Goal: Information Seeking & Learning: Learn about a topic

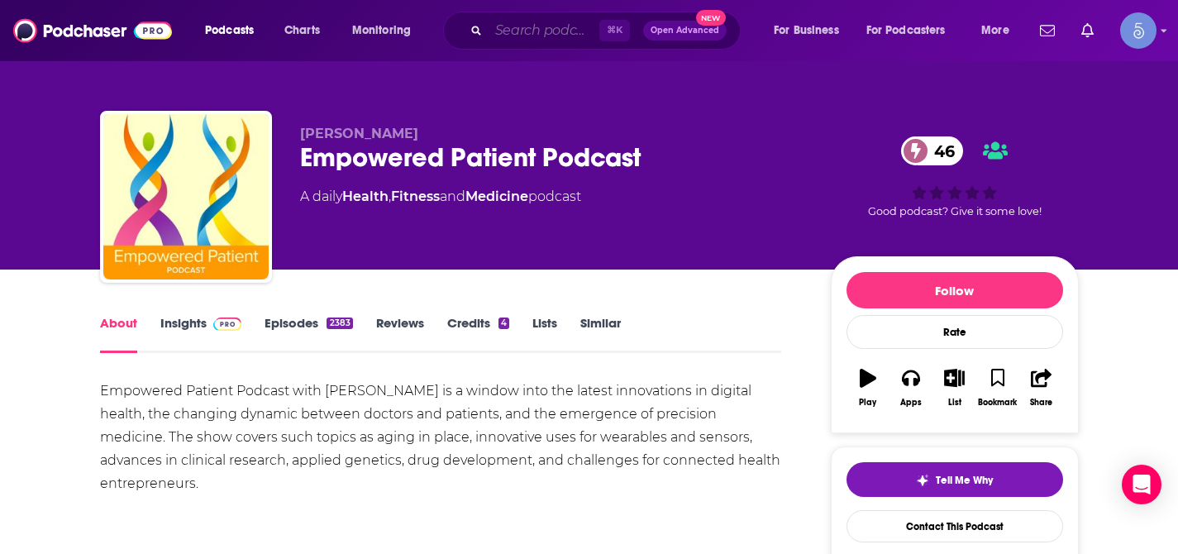
click at [546, 36] on input "Search podcasts, credits, & more..." at bounding box center [544, 30] width 111 height 26
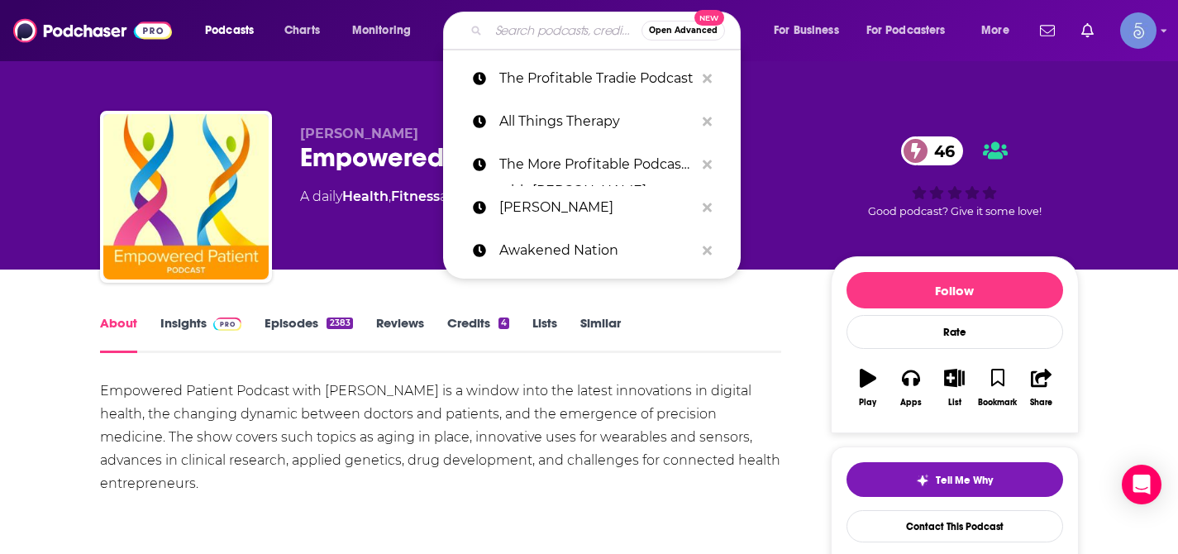
paste input "I'm Hormonal"
type input "I'm Hormonal"
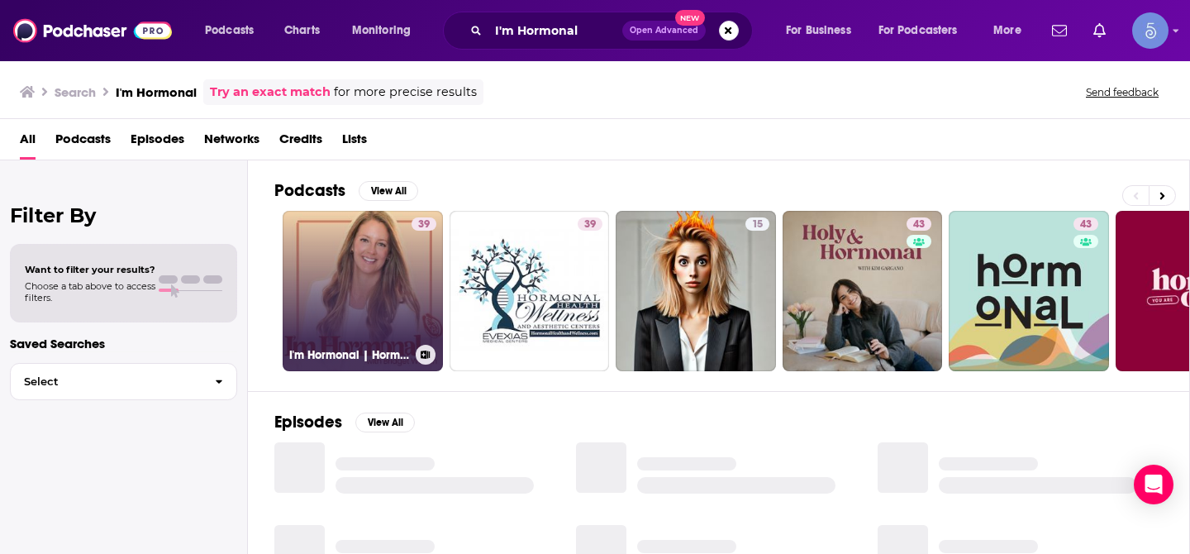
click at [357, 265] on link "39 I'm Hormonal | Hormone balance, gut health & nutrition insights" at bounding box center [363, 291] width 160 height 160
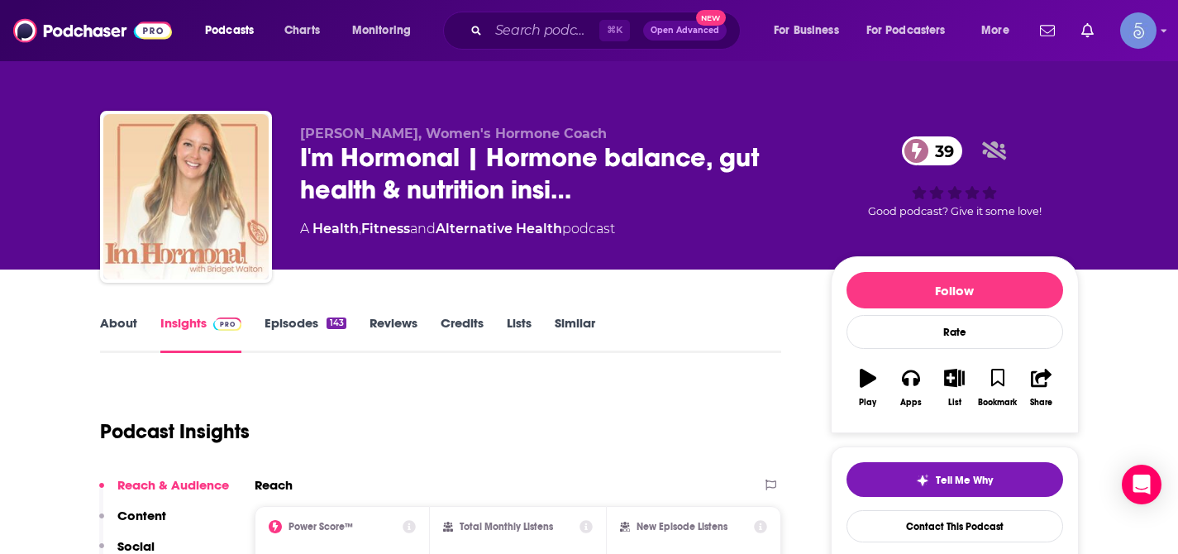
click at [130, 324] on link "About" at bounding box center [118, 334] width 37 height 38
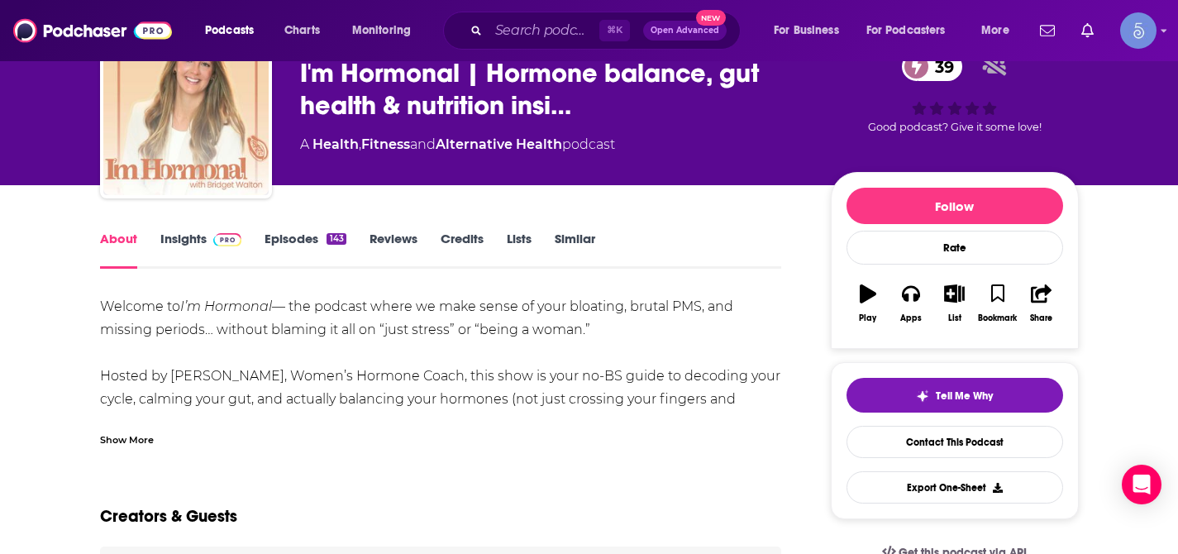
scroll to position [91, 0]
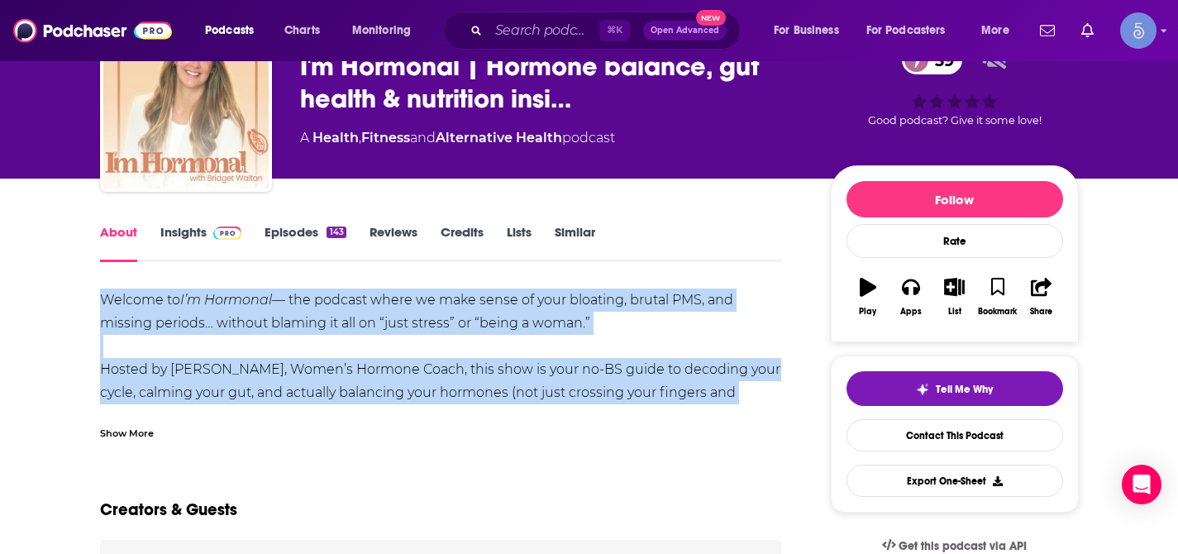
drag, startPoint x: 103, startPoint y: 298, endPoint x: 764, endPoint y: 393, distance: 667.3
click at [764, 393] on div "Welcome to I’m Hormonal — the podcast where we make sense of your bloating, bru…" at bounding box center [441, 451] width 682 height 324
click at [126, 425] on div "Show More" at bounding box center [127, 432] width 54 height 16
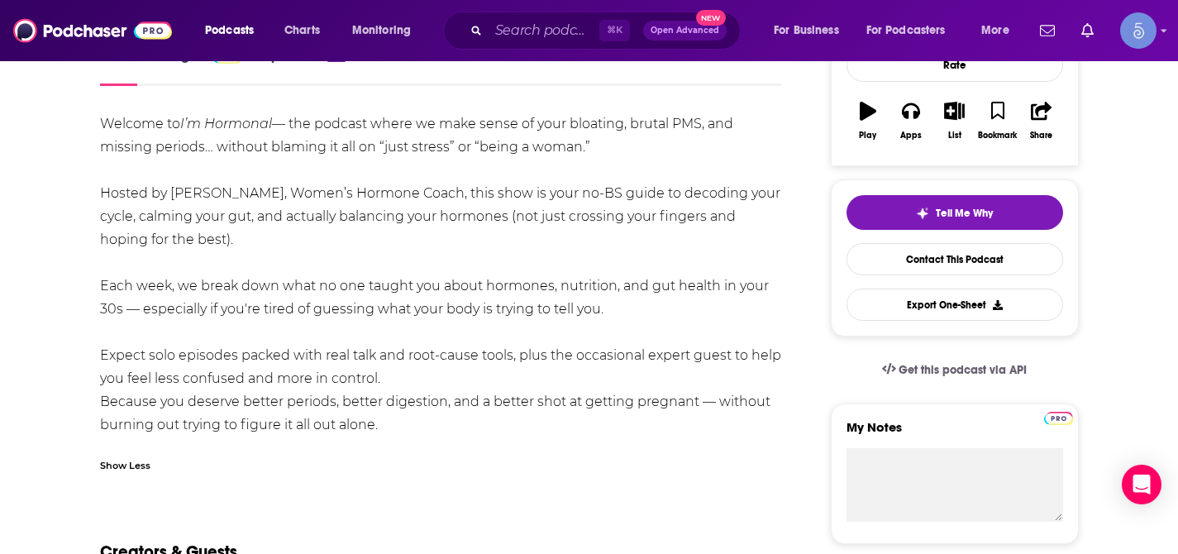
scroll to position [289, 0]
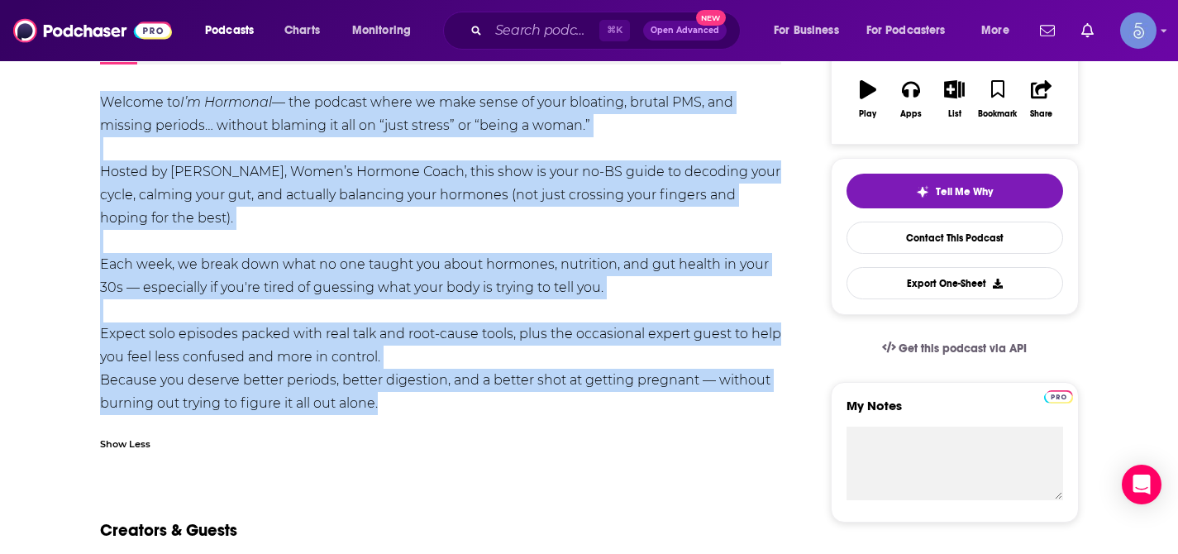
drag, startPoint x: 101, startPoint y: 100, endPoint x: 458, endPoint y: 422, distance: 480.6
click at [458, 422] on div "Welcome to I’m Hormonal — the podcast where we make sense of your bloating, bru…" at bounding box center [441, 276] width 682 height 370
copy div "Welcome to I’m Hormonal — the podcast where we make sense of your bloating, bru…"
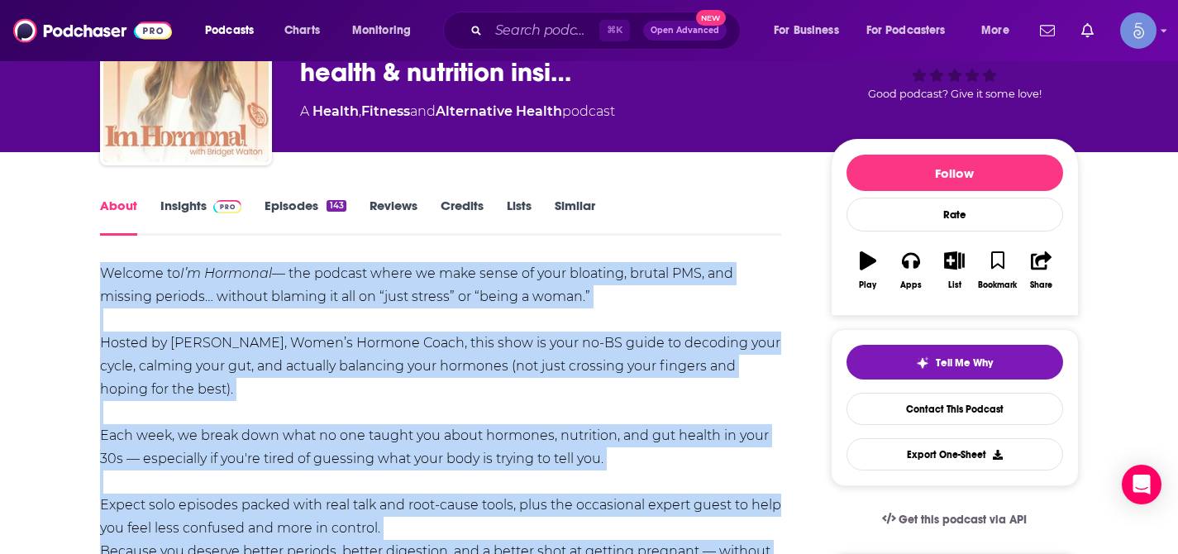
scroll to position [0, 0]
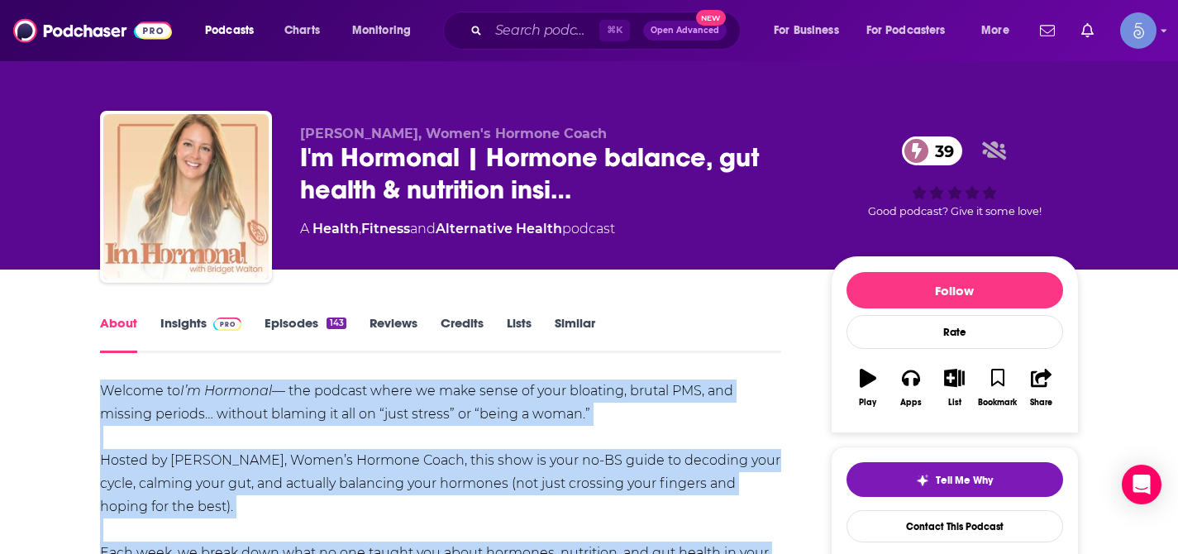
click at [193, 323] on link "Insights" at bounding box center [201, 334] width 82 height 38
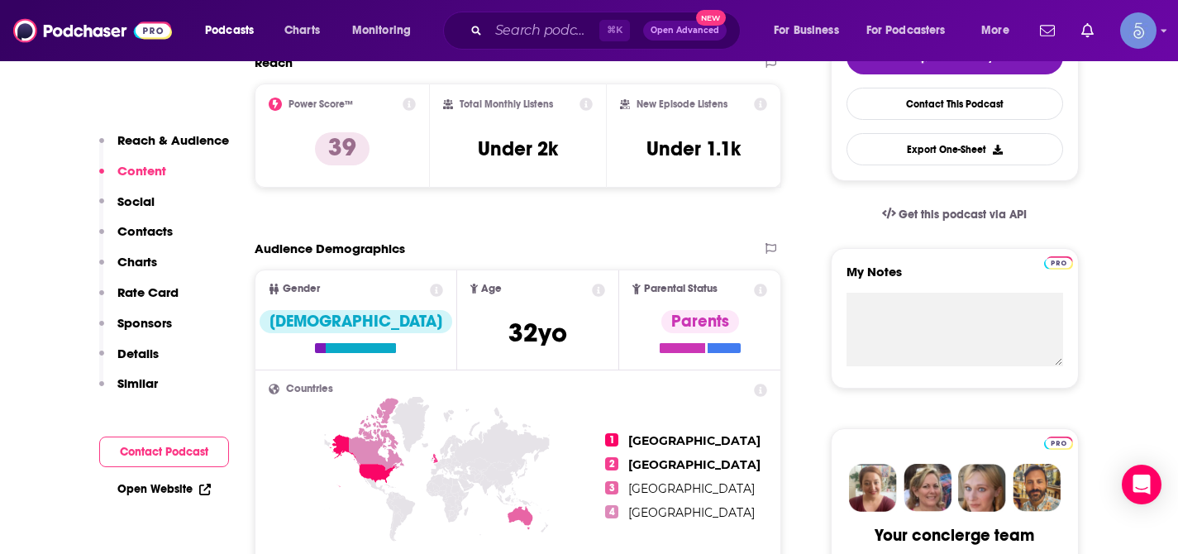
scroll to position [417, 0]
